Goal: Understand process/instructions: Learn about a topic

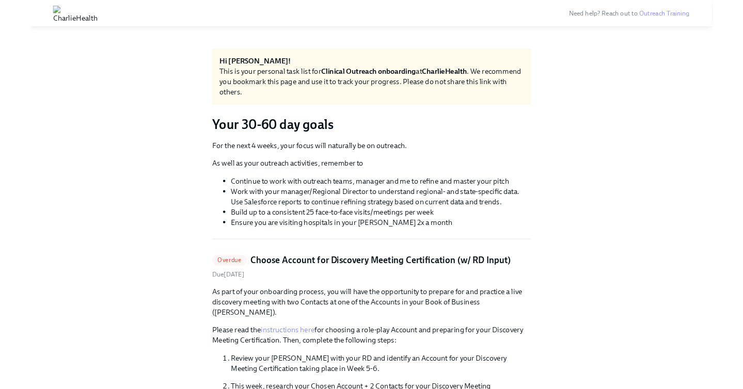
scroll to position [193, 0]
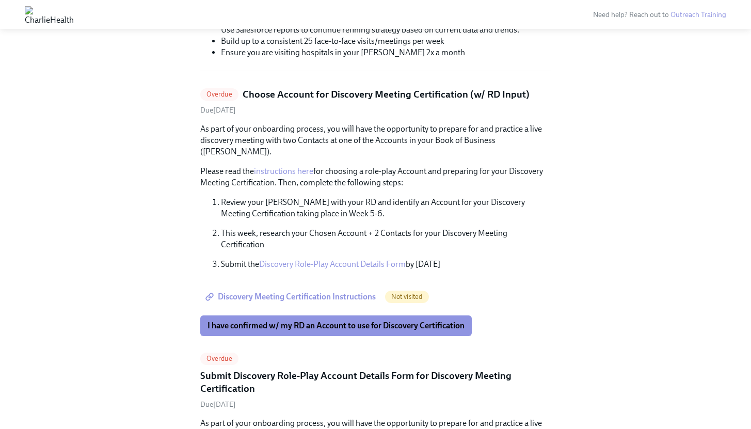
click at [295, 259] on link "Discovery Role-Play Account Details Form" at bounding box center [332, 264] width 147 height 10
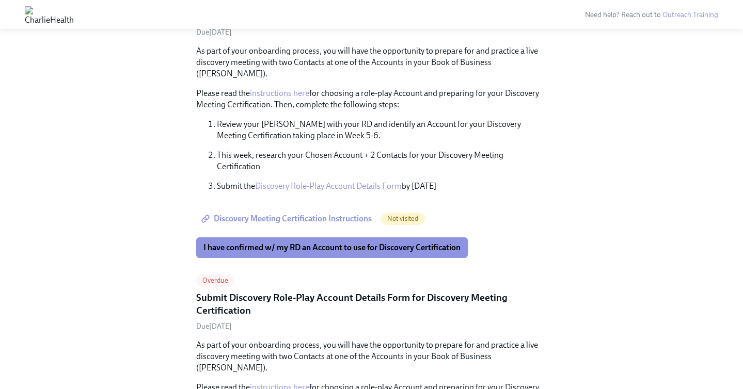
scroll to position [279, 0]
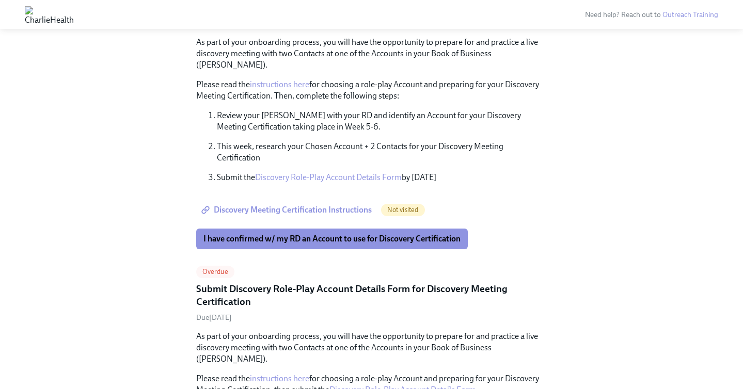
click at [247, 234] on span "I have confirmed w/ my RD an Account to use for Discovery Certification" at bounding box center [331, 239] width 257 height 10
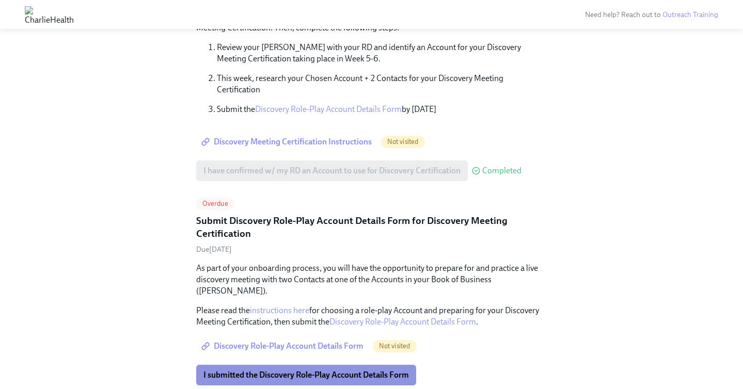
scroll to position [354, 0]
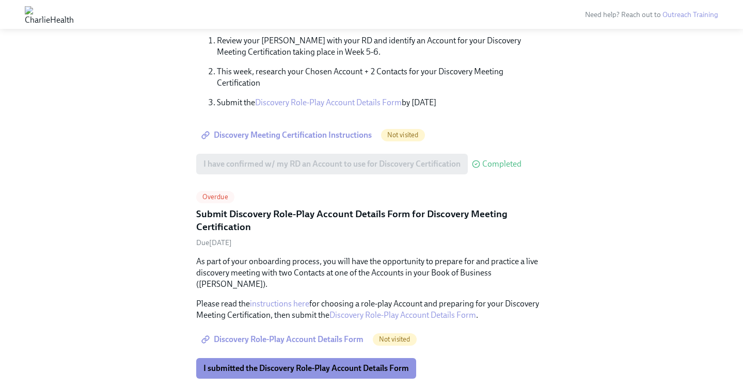
click at [252, 130] on span "Discovery Meeting Certification Instructions" at bounding box center [287, 135] width 168 height 10
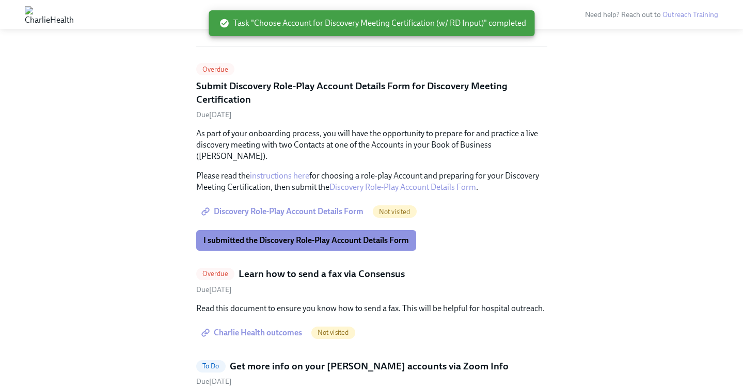
scroll to position [219, 0]
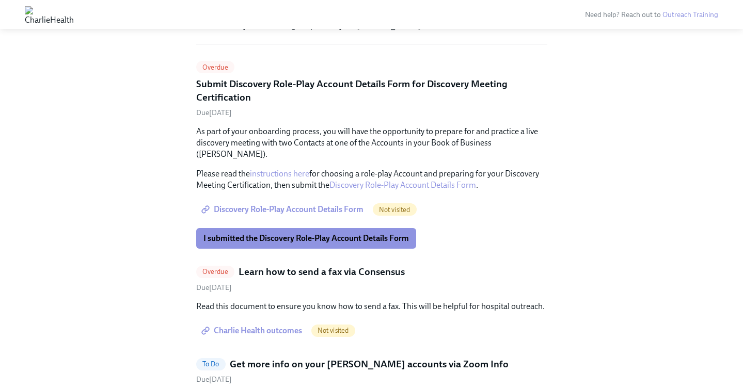
click at [223, 204] on span "Discovery Role-Play Account Details Form" at bounding box center [283, 209] width 160 height 10
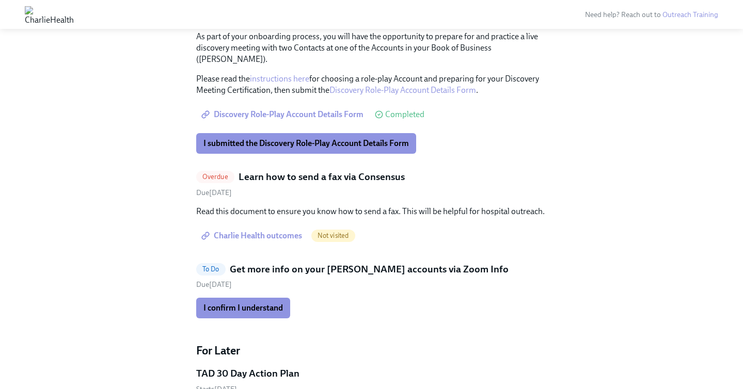
scroll to position [315, 0]
click at [217, 279] on div "To Do Get more info on your [PERSON_NAME] accounts via Zoom Info Due [DATE] I c…" at bounding box center [371, 290] width 351 height 56
click at [245, 262] on h5 "Get more info on your [PERSON_NAME] accounts via Zoom Info" at bounding box center [369, 268] width 279 height 13
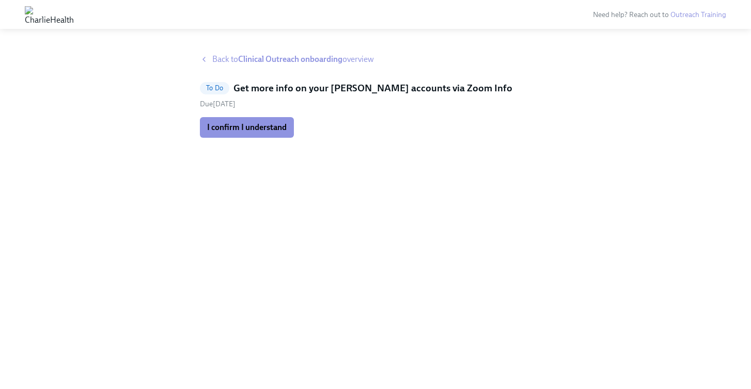
drag, startPoint x: 285, startPoint y: 88, endPoint x: 276, endPoint y: 87, distance: 8.8
click at [285, 89] on h5 "Get more info on your [PERSON_NAME] accounts via Zoom Info" at bounding box center [372, 88] width 279 height 13
click at [212, 61] on div "Back to Clinical Outreach onboarding overview" at bounding box center [375, 59] width 351 height 11
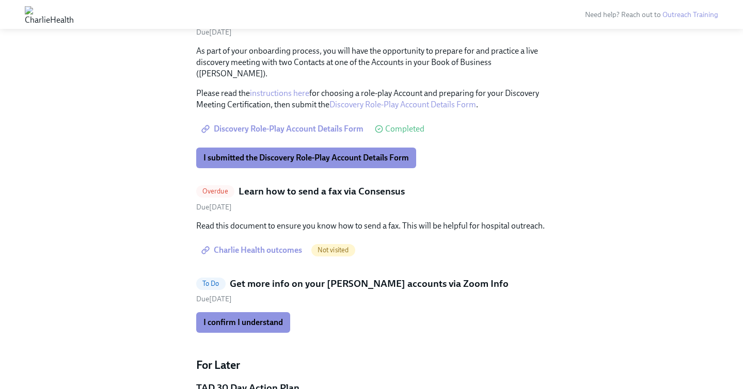
scroll to position [285, 0]
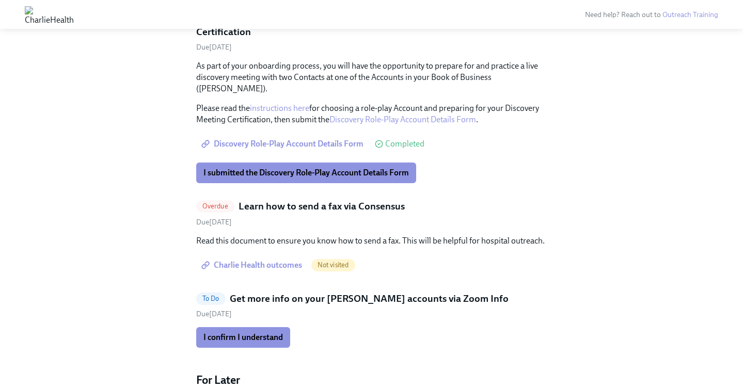
click at [248, 260] on span "Charlie Health outcomes" at bounding box center [252, 265] width 99 height 10
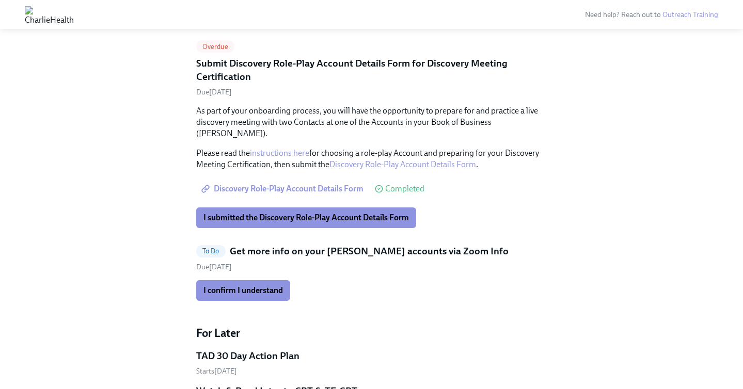
scroll to position [189, 0]
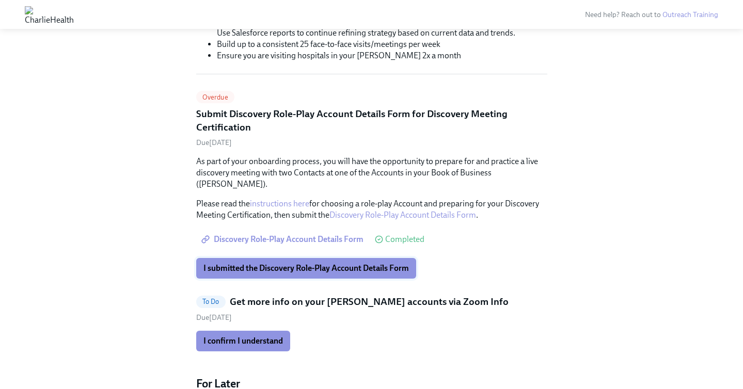
click at [210, 263] on span "I submitted the Discovery Role-Play Account Details Form" at bounding box center [306, 268] width 206 height 10
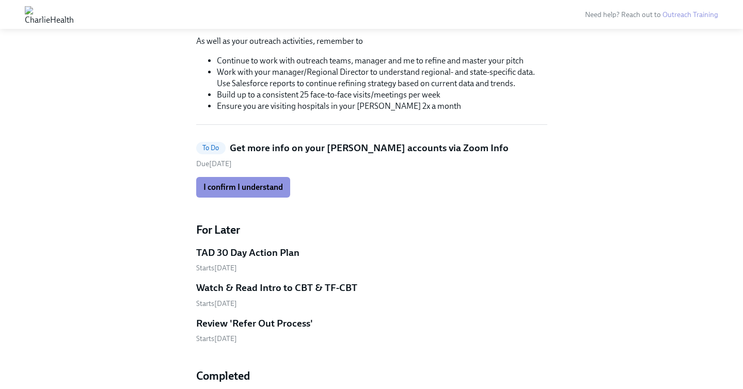
scroll to position [0, 0]
